Goal: Task Accomplishment & Management: Manage account settings

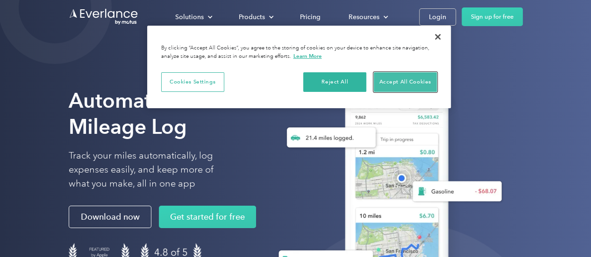
click at [393, 85] on button "Accept All Cookies" at bounding box center [405, 82] width 63 height 20
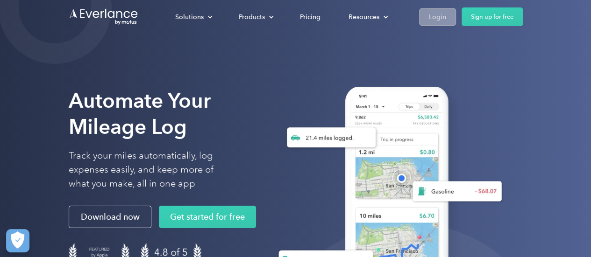
click at [427, 16] on link "Login" at bounding box center [437, 16] width 37 height 17
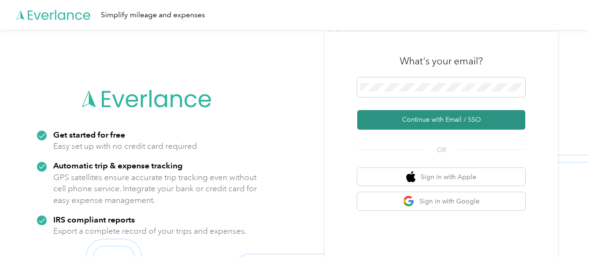
click at [428, 124] on button "Continue with Email / SSO" at bounding box center [441, 120] width 168 height 20
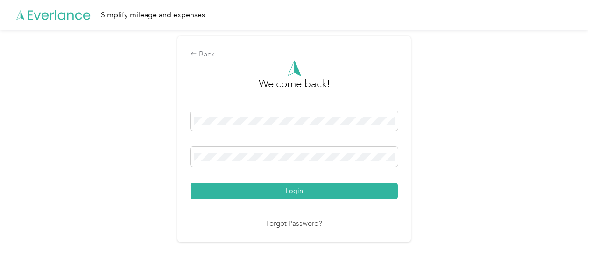
click at [295, 188] on button "Login" at bounding box center [294, 191] width 207 height 16
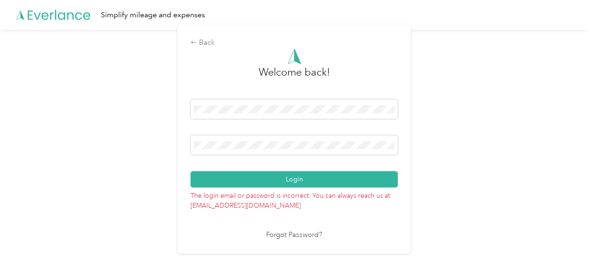
click at [300, 132] on div "Login" at bounding box center [294, 144] width 207 height 88
click at [277, 182] on button "Login" at bounding box center [294, 179] width 207 height 16
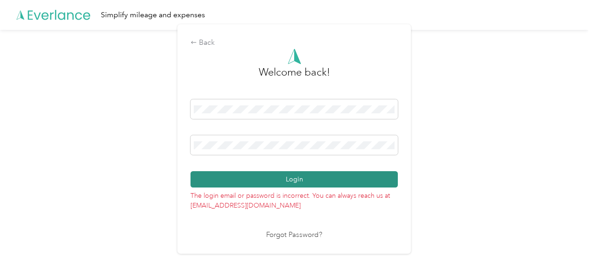
click at [298, 185] on button "Login" at bounding box center [294, 179] width 207 height 16
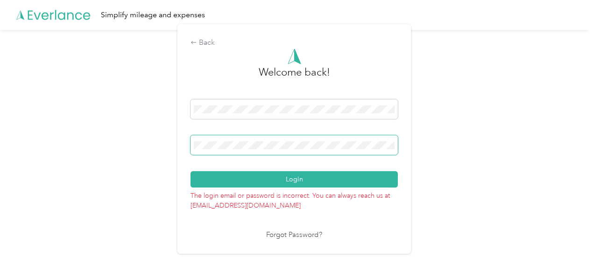
click at [292, 139] on span at bounding box center [294, 145] width 207 height 20
click at [267, 151] on span at bounding box center [294, 145] width 207 height 20
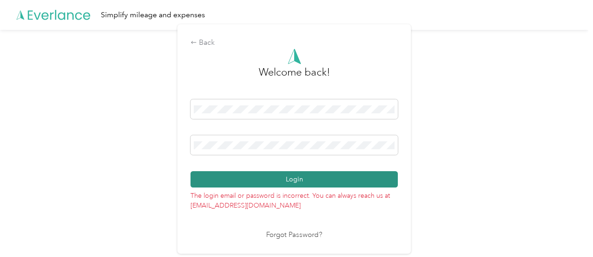
click at [267, 186] on button "Login" at bounding box center [294, 179] width 207 height 16
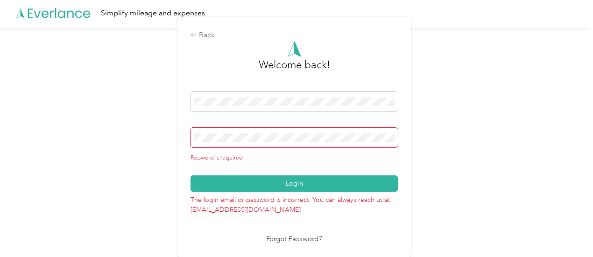
scroll to position [2, 0]
click at [295, 241] on link "Forgot Password?" at bounding box center [294, 240] width 56 height 11
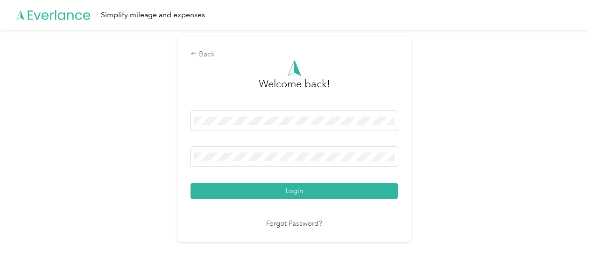
click at [244, 195] on button "Login" at bounding box center [294, 191] width 207 height 16
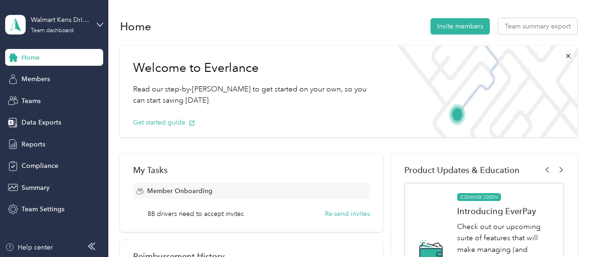
click at [43, 85] on div "Members" at bounding box center [54, 79] width 98 height 17
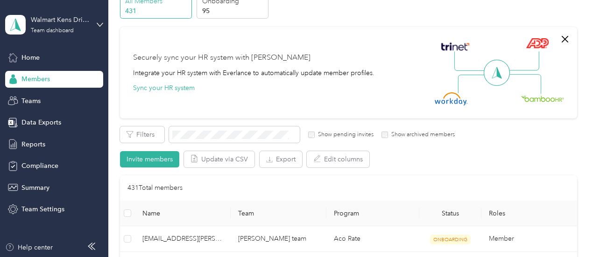
scroll to position [47, 0]
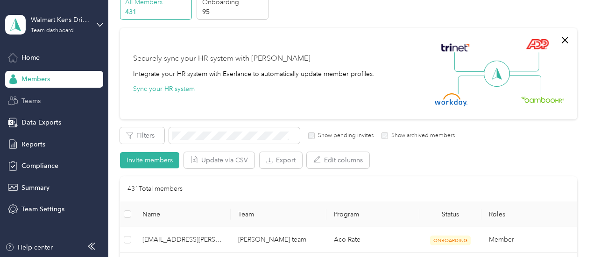
click at [39, 105] on span "Teams" at bounding box center [30, 101] width 19 height 10
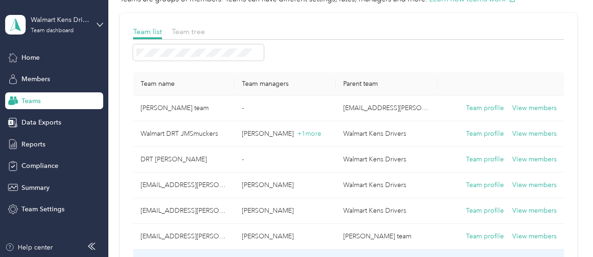
scroll to position [47, 0]
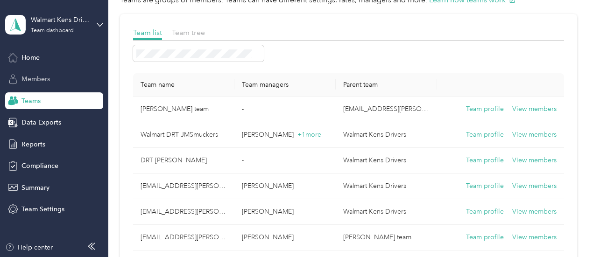
click at [39, 81] on span "Members" at bounding box center [35, 79] width 28 height 10
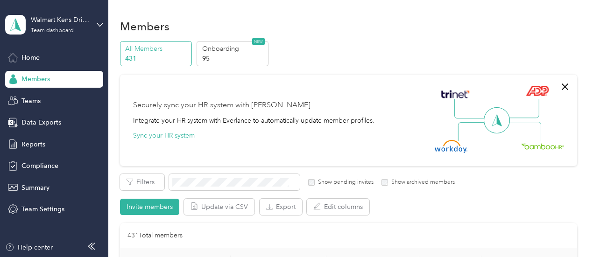
click at [129, 57] on p "431" at bounding box center [157, 59] width 64 height 10
click at [145, 57] on p "431" at bounding box center [157, 59] width 64 height 10
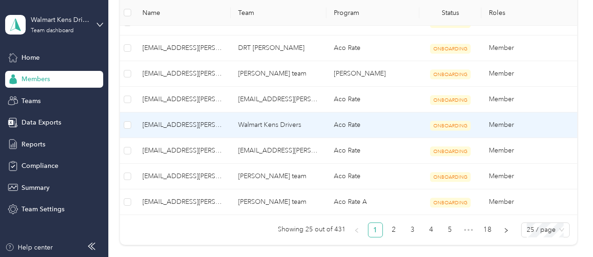
scroll to position [748, 0]
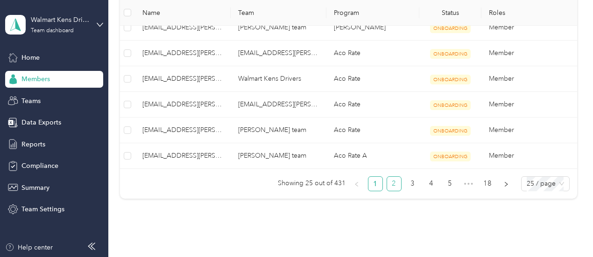
click at [388, 181] on link "2" at bounding box center [394, 184] width 14 height 14
click at [416, 182] on link "3" at bounding box center [413, 184] width 14 height 14
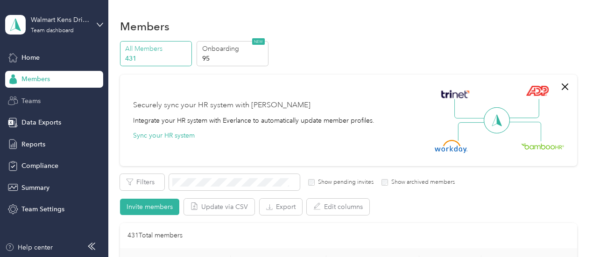
click at [28, 104] on span "Teams" at bounding box center [30, 101] width 19 height 10
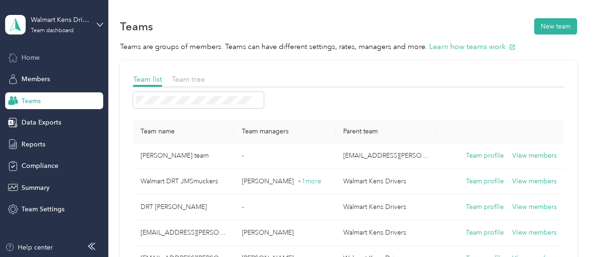
click at [42, 57] on div "Home" at bounding box center [54, 57] width 98 height 17
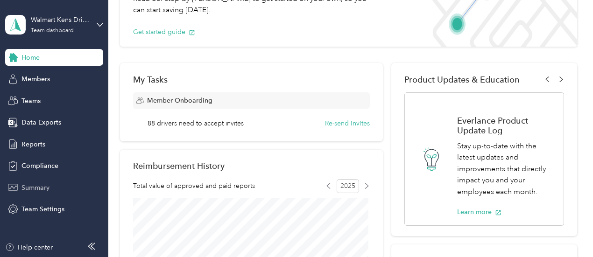
scroll to position [93, 0]
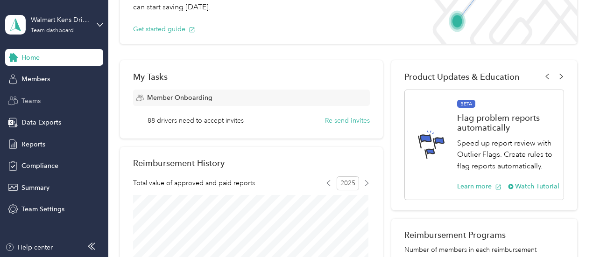
click at [28, 102] on span "Teams" at bounding box center [30, 101] width 19 height 10
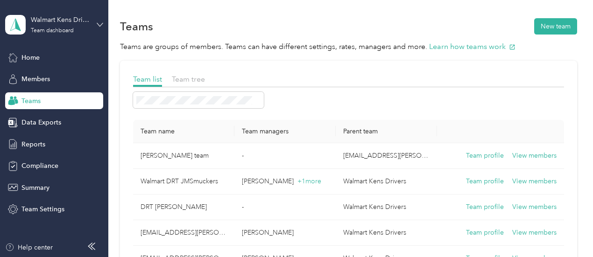
click at [101, 23] on icon at bounding box center [100, 24] width 7 height 7
click at [99, 23] on icon at bounding box center [100, 24] width 7 height 7
click at [244, 21] on div "Teams New team" at bounding box center [348, 26] width 457 height 20
click at [99, 23] on icon at bounding box center [100, 24] width 7 height 7
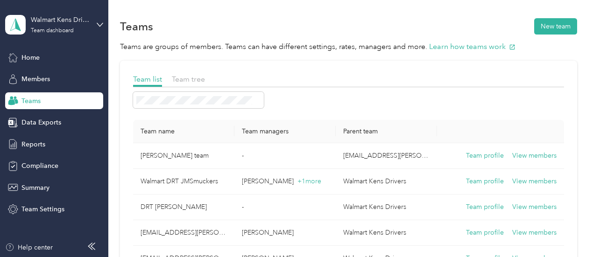
click at [197, 24] on div "Teams New team" at bounding box center [348, 26] width 457 height 20
click at [100, 23] on icon at bounding box center [100, 24] width 7 height 7
click at [189, 80] on span "Team tree" at bounding box center [188, 79] width 33 height 9
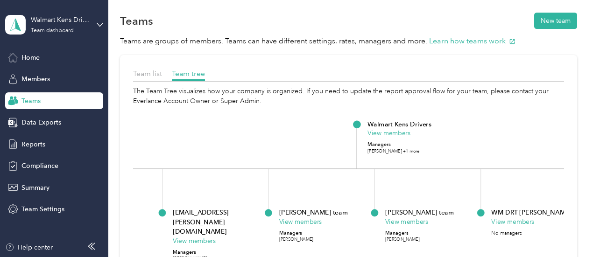
scroll to position [2, 0]
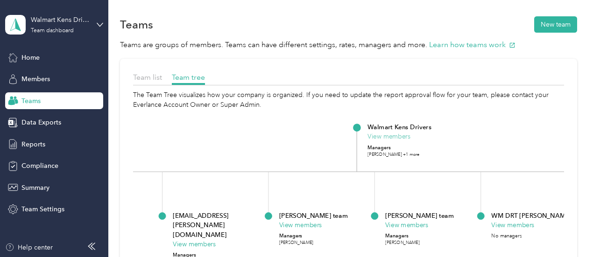
click at [380, 138] on button "View members" at bounding box center [389, 136] width 43 height 9
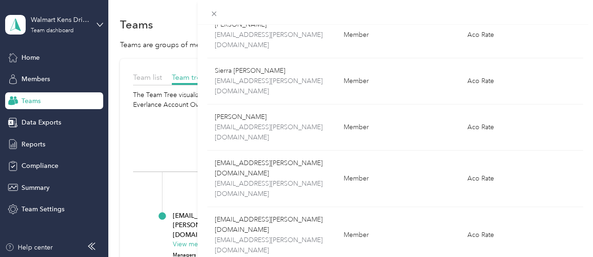
scroll to position [121, 0]
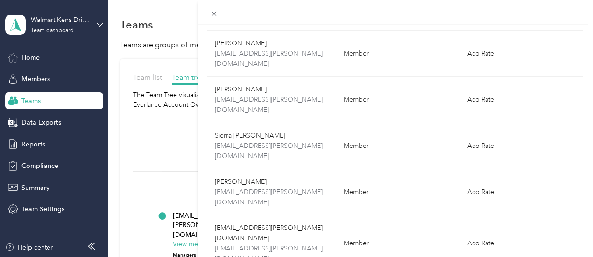
click at [190, 140] on div "Walmart Kens Drivers Edit team Name Roles Program La Tanya Haymon lhaymon@acost…" at bounding box center [296, 128] width 593 height 257
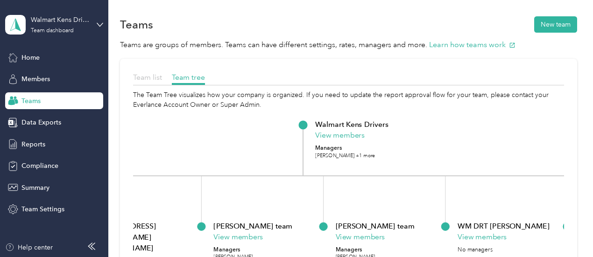
click at [146, 78] on span "Team list" at bounding box center [147, 77] width 29 height 9
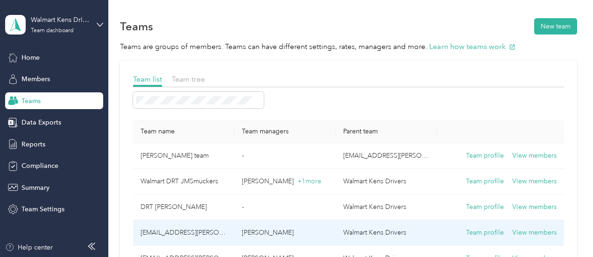
scroll to position [0, 0]
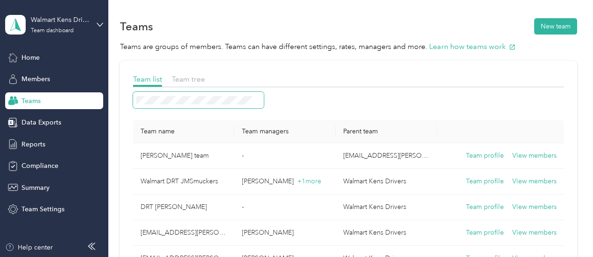
click at [198, 95] on span at bounding box center [198, 100] width 131 height 16
click at [26, 57] on span "Home" at bounding box center [30, 58] width 18 height 10
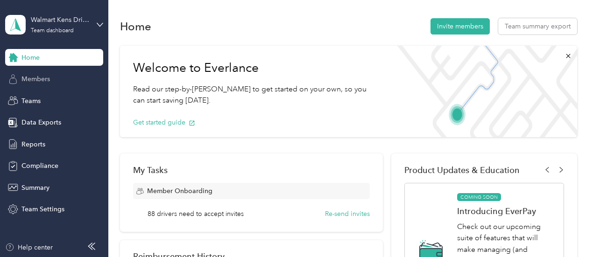
click at [38, 82] on span "Members" at bounding box center [35, 79] width 28 height 10
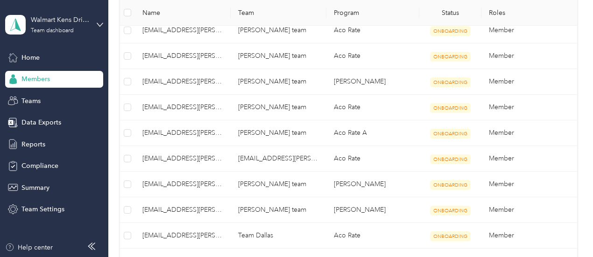
scroll to position [78, 0]
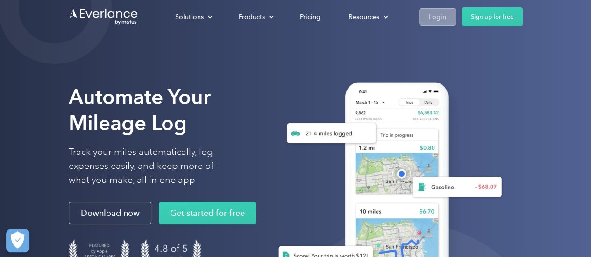
click at [425, 16] on link "Login" at bounding box center [437, 16] width 37 height 17
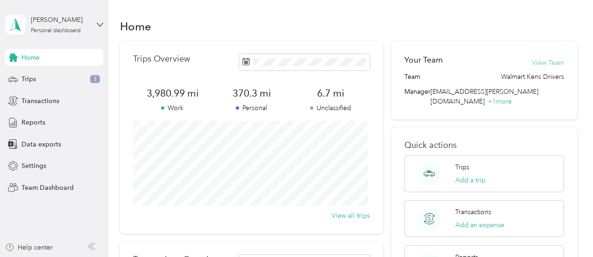
click at [538, 63] on button "View Team" at bounding box center [548, 63] width 32 height 10
click at [41, 192] on span "Team Dashboard" at bounding box center [47, 188] width 52 height 10
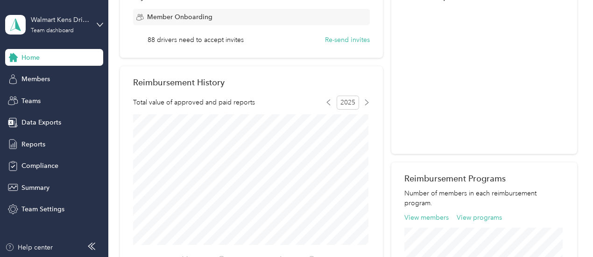
scroll to position [142, 0]
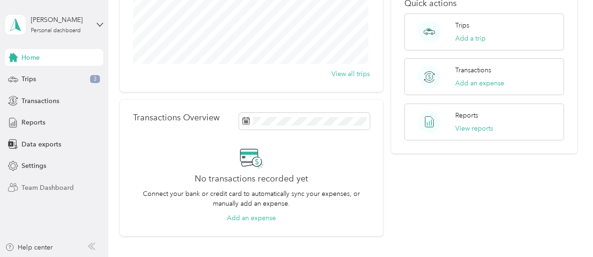
click at [37, 186] on span "Team Dashboard" at bounding box center [47, 188] width 52 height 10
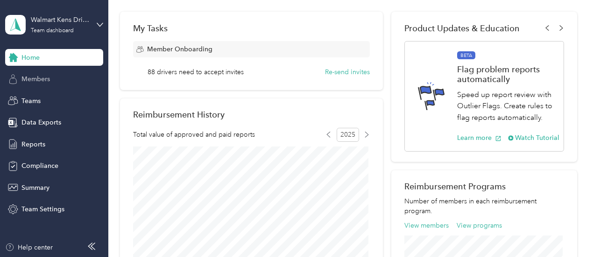
click at [41, 80] on span "Members" at bounding box center [35, 79] width 28 height 10
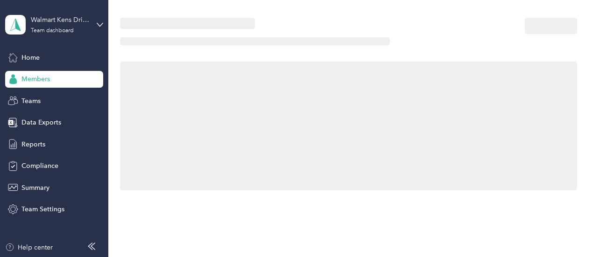
scroll to position [142, 0]
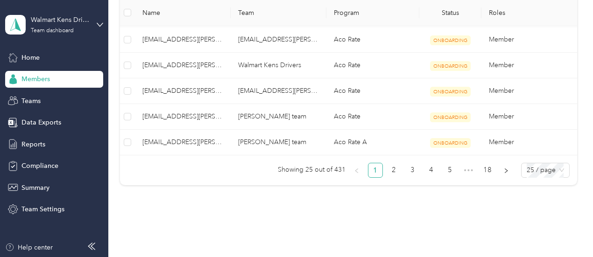
scroll to position [790, 0]
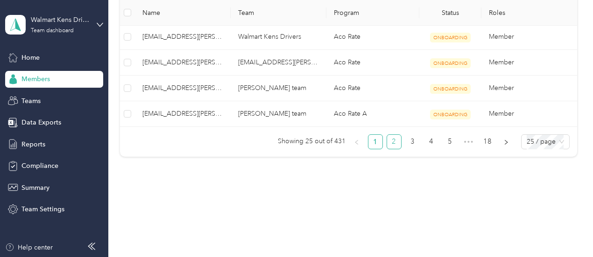
click at [390, 140] on link "2" at bounding box center [394, 142] width 14 height 14
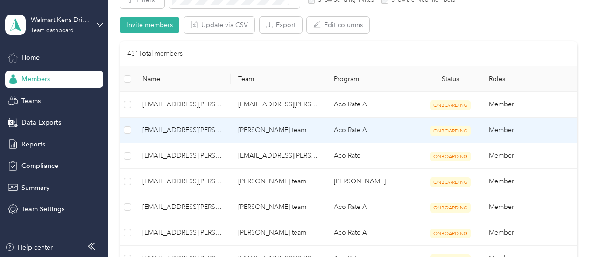
scroll to position [89, 0]
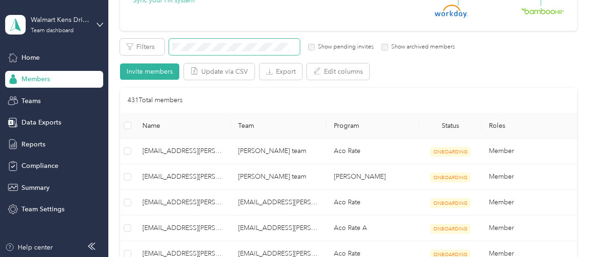
scroll to position [135, 0]
click at [30, 209] on span "Team Settings" at bounding box center [42, 210] width 43 height 10
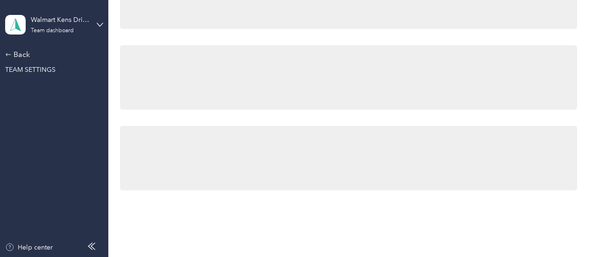
scroll to position [135, 0]
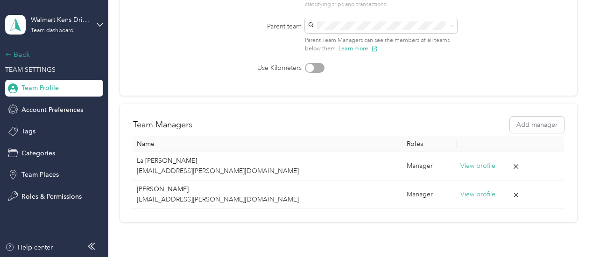
click at [14, 55] on div "Back" at bounding box center [51, 54] width 93 height 11
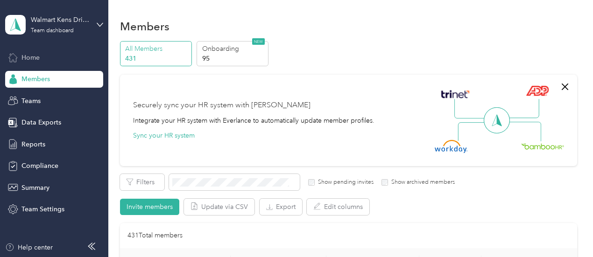
click at [37, 55] on span "Home" at bounding box center [30, 58] width 18 height 10
click at [95, 247] on icon at bounding box center [91, 246] width 7 height 7
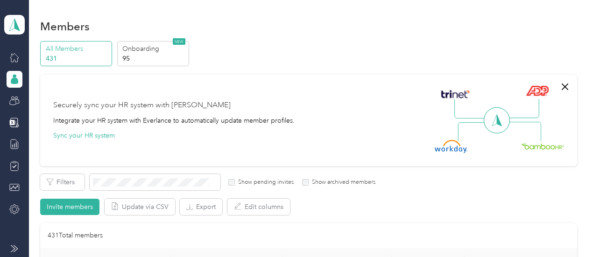
click at [17, 249] on icon at bounding box center [14, 248] width 7 height 7
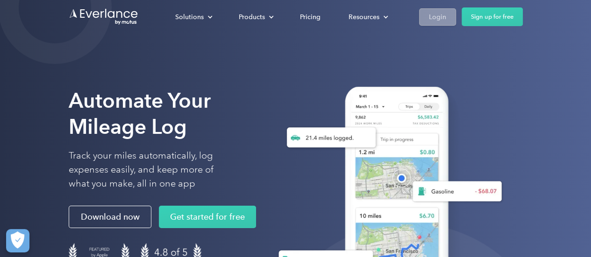
click at [434, 18] on div "Login" at bounding box center [437, 17] width 17 height 12
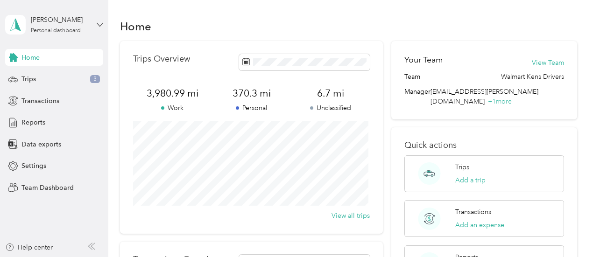
click at [100, 23] on icon at bounding box center [100, 24] width 7 height 7
click at [50, 77] on div "Team dashboard" at bounding box center [130, 77] width 236 height 16
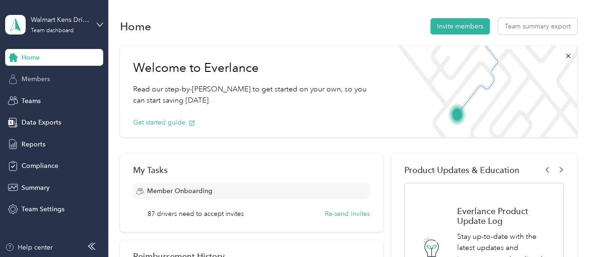
click at [52, 81] on div "Members" at bounding box center [54, 79] width 98 height 17
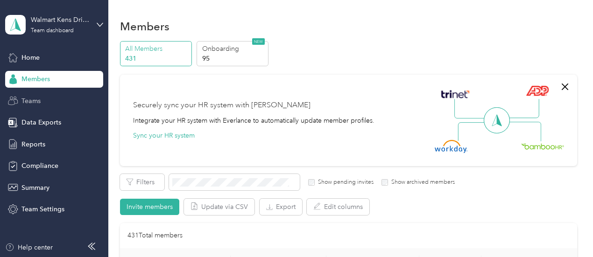
click at [43, 101] on div "Teams" at bounding box center [54, 101] width 98 height 17
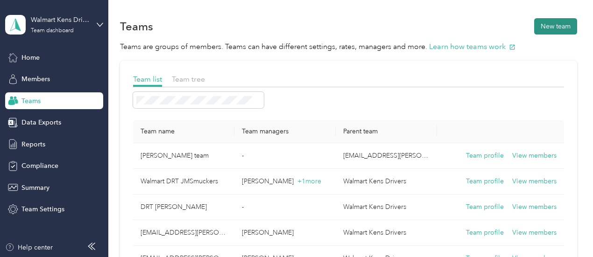
click at [549, 26] on button "New team" at bounding box center [555, 26] width 43 height 16
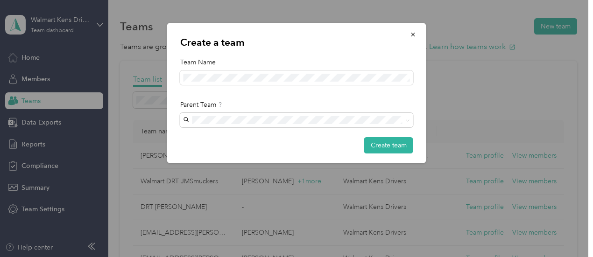
click at [410, 36] on icon "button" at bounding box center [413, 34] width 7 height 7
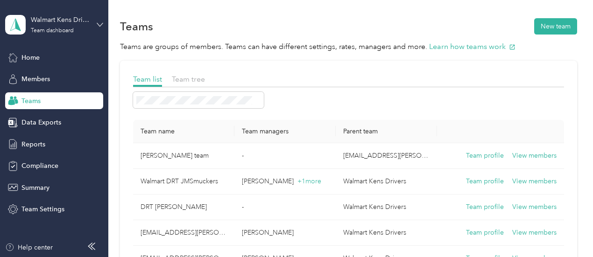
click at [99, 23] on icon at bounding box center [100, 24] width 7 height 7
click at [41, 100] on div "Personal dashboard" at bounding box center [130, 98] width 236 height 16
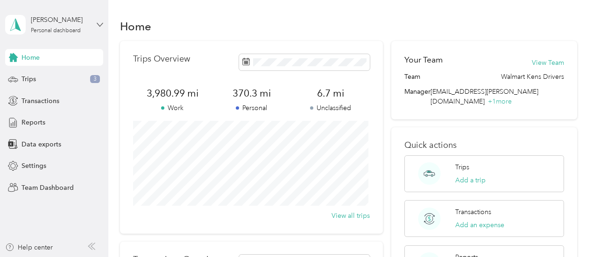
click at [100, 22] on icon at bounding box center [100, 24] width 7 height 7
click at [242, 9] on div "Home Trips Overview 3,980.99 mi Work 370.3 mi Personal 6.7 mi Unclassified View…" at bounding box center [348, 214] width 480 height 429
